Goal: Information Seeking & Learning: Learn about a topic

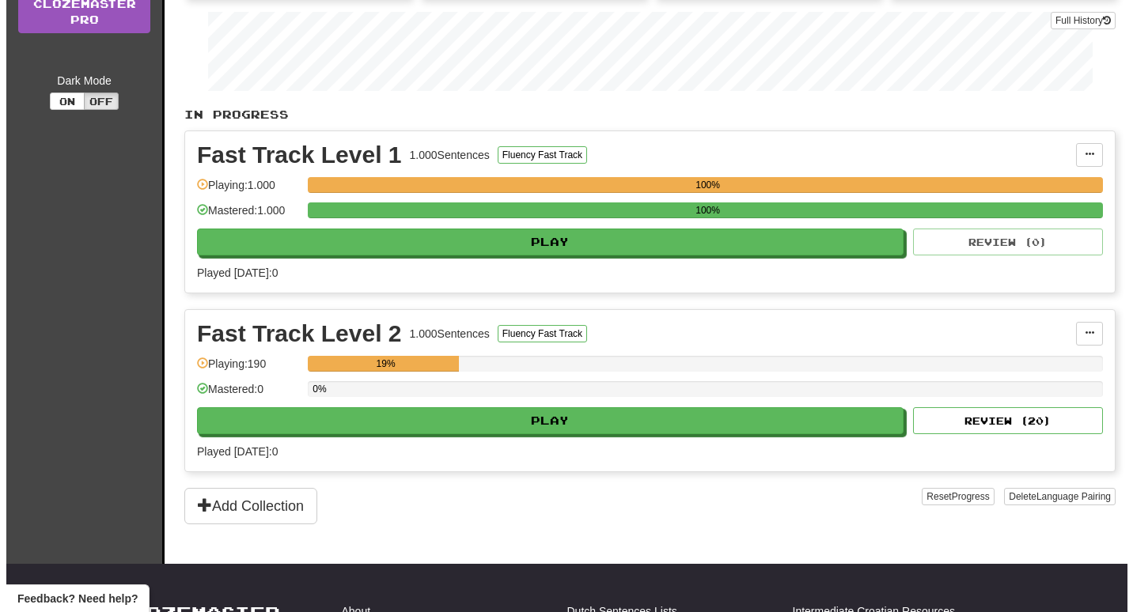
scroll to position [283, 0]
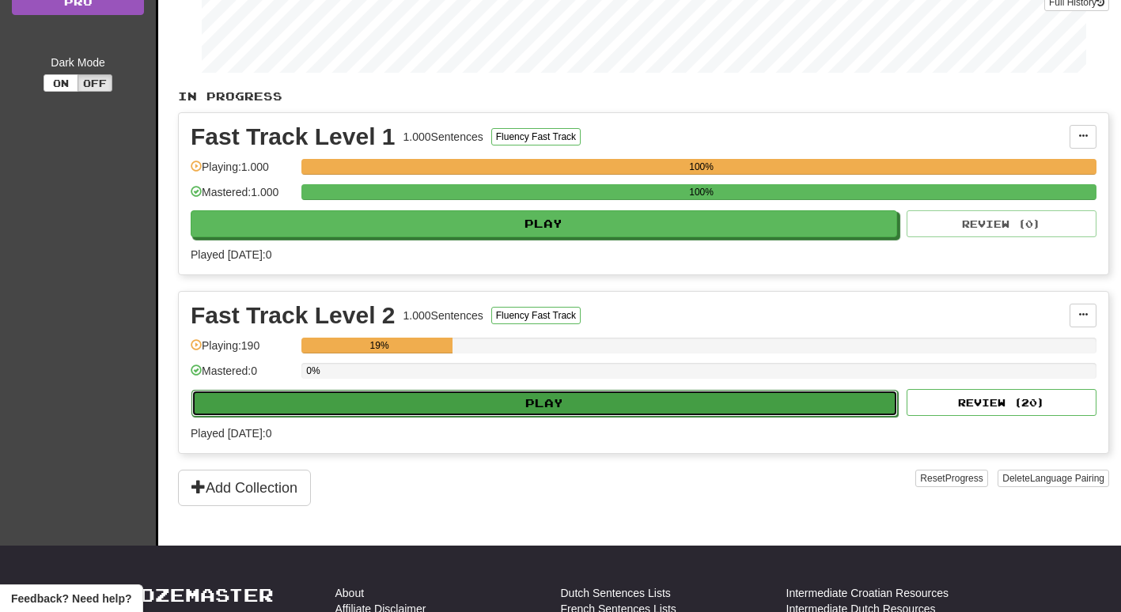
click at [567, 390] on button "Play" at bounding box center [544, 403] width 707 height 27
select select "**"
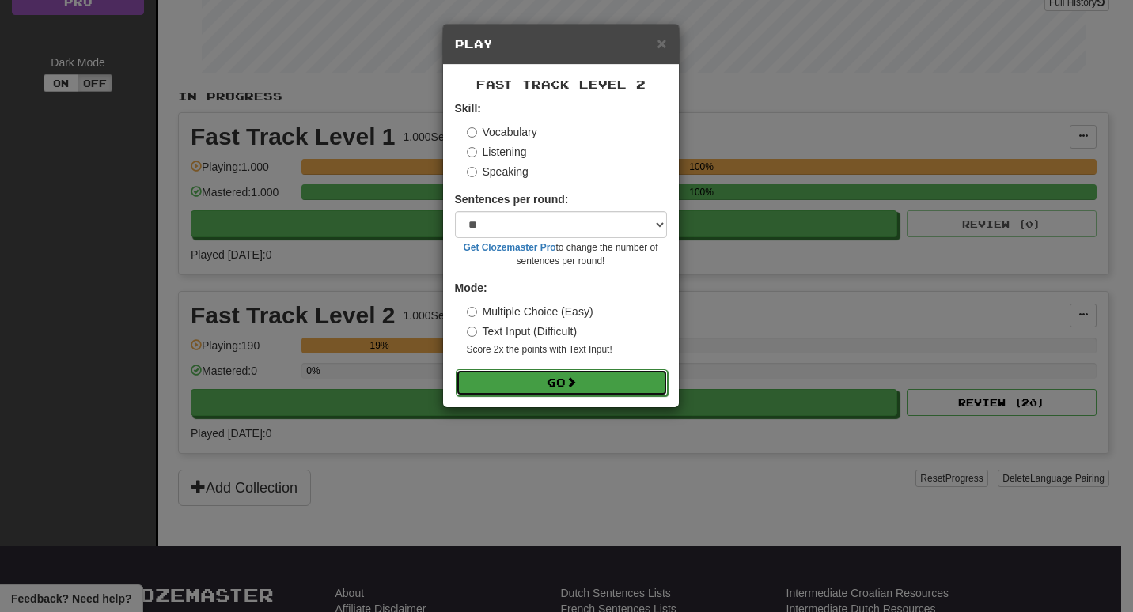
click at [566, 387] on button "Go" at bounding box center [562, 383] width 212 height 27
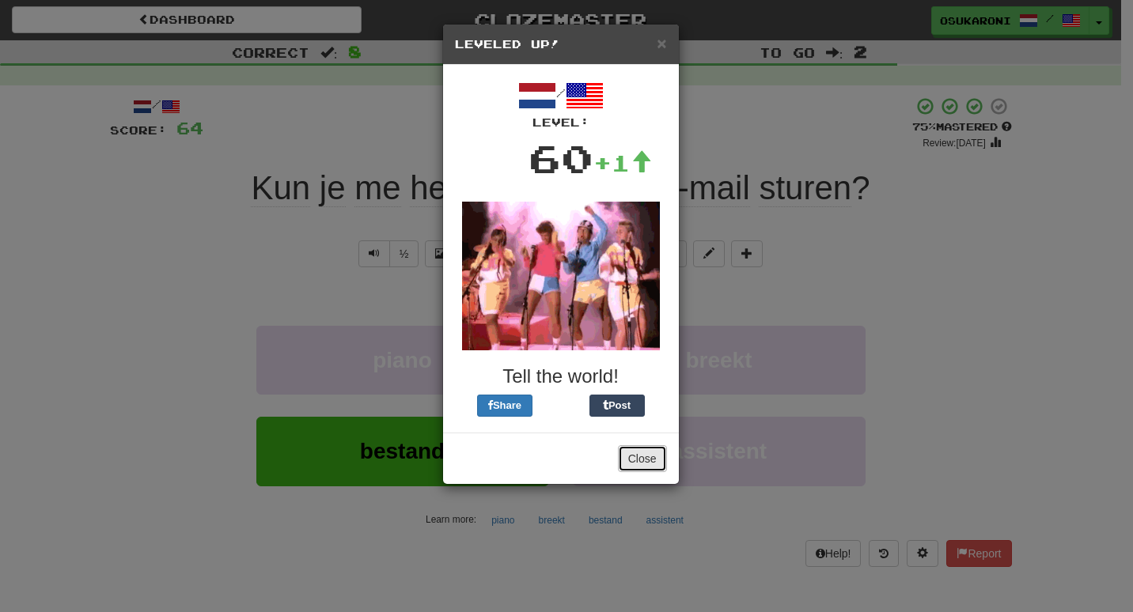
click at [629, 453] on button "Close" at bounding box center [642, 458] width 49 height 27
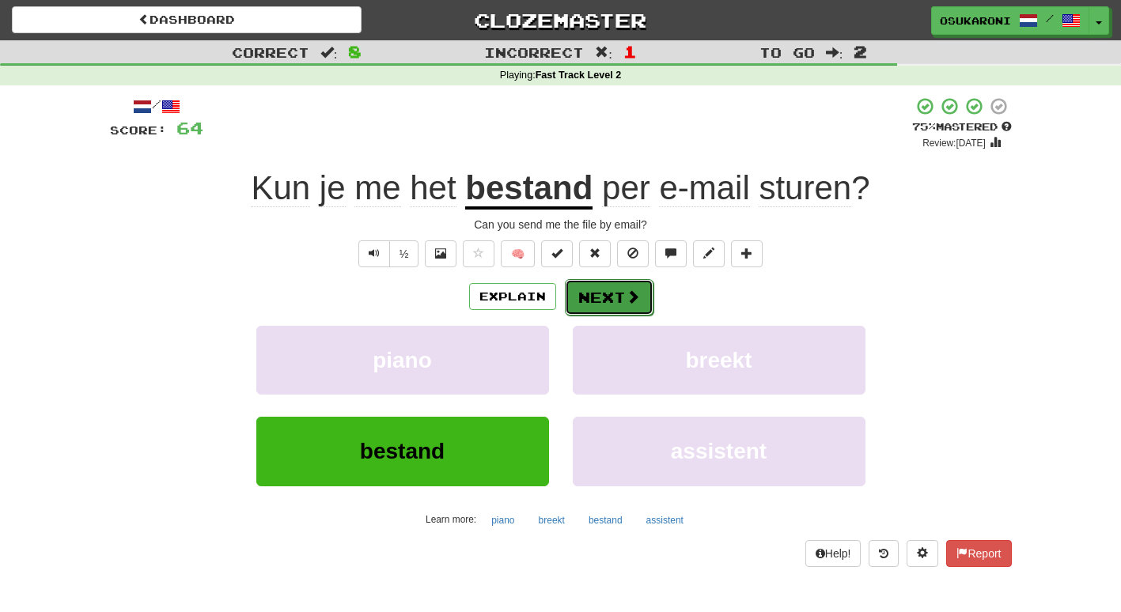
click at [610, 299] on button "Next" at bounding box center [609, 297] width 89 height 36
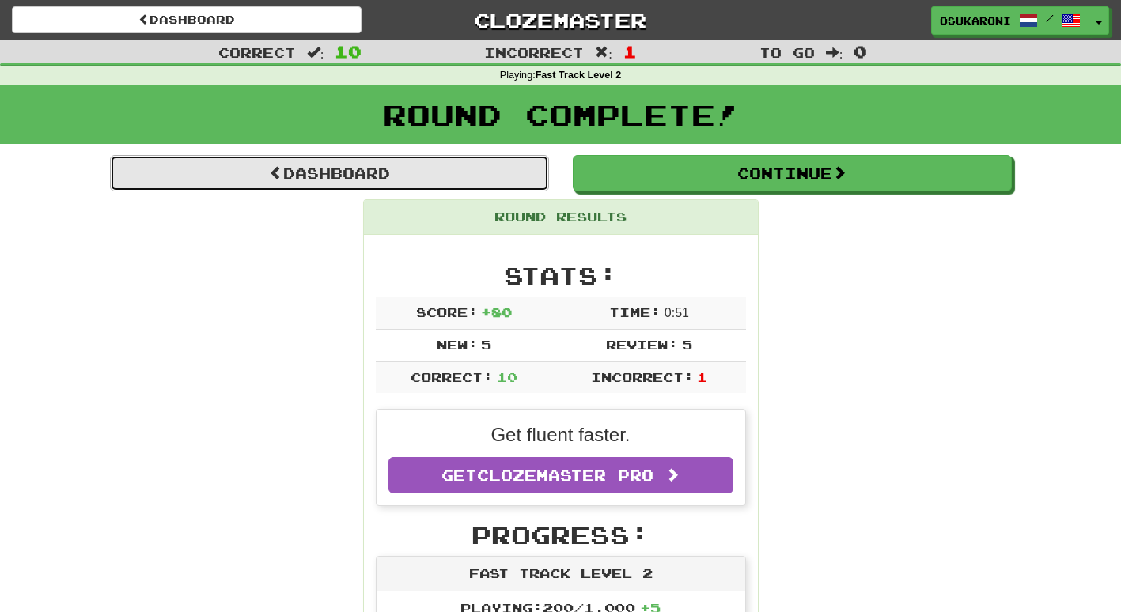
click at [442, 181] on link "Dashboard" at bounding box center [329, 173] width 439 height 36
